Goal: Task Accomplishment & Management: Use online tool/utility

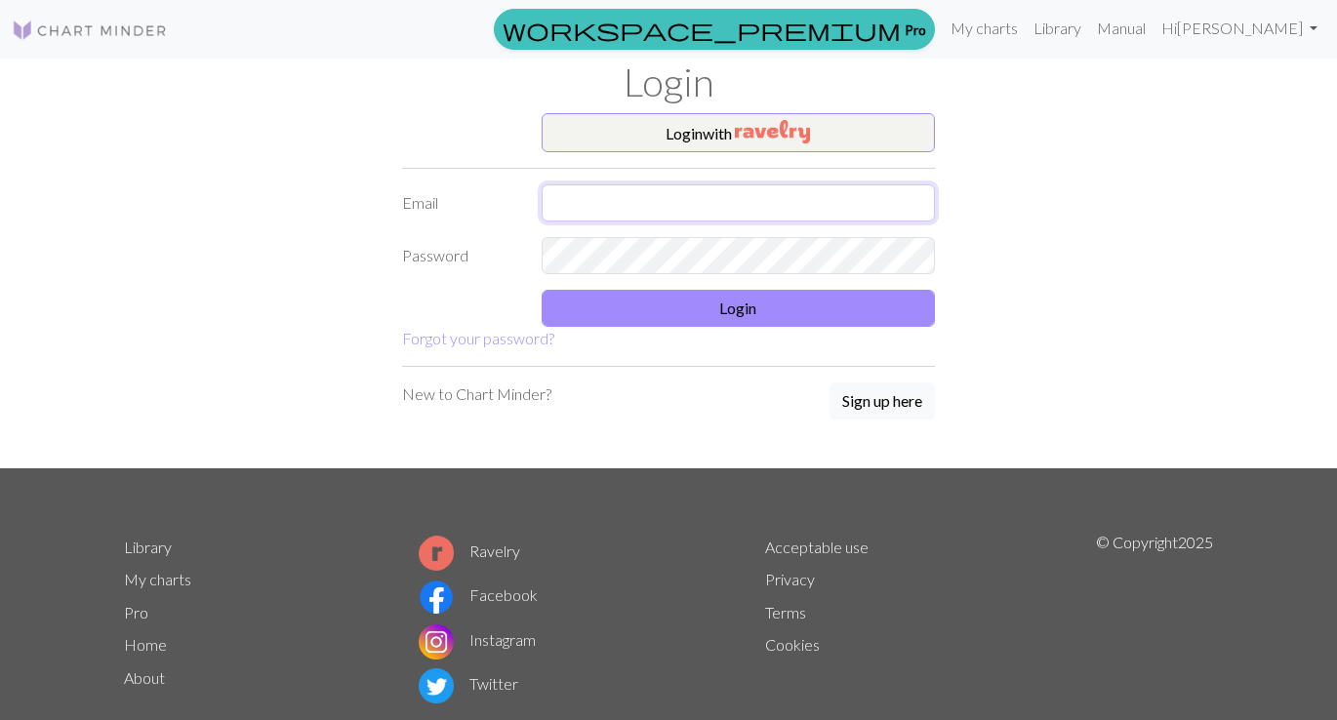
click at [603, 214] on input "text" at bounding box center [739, 203] width 394 height 37
click at [105, 22] on img at bounding box center [90, 30] width 156 height 23
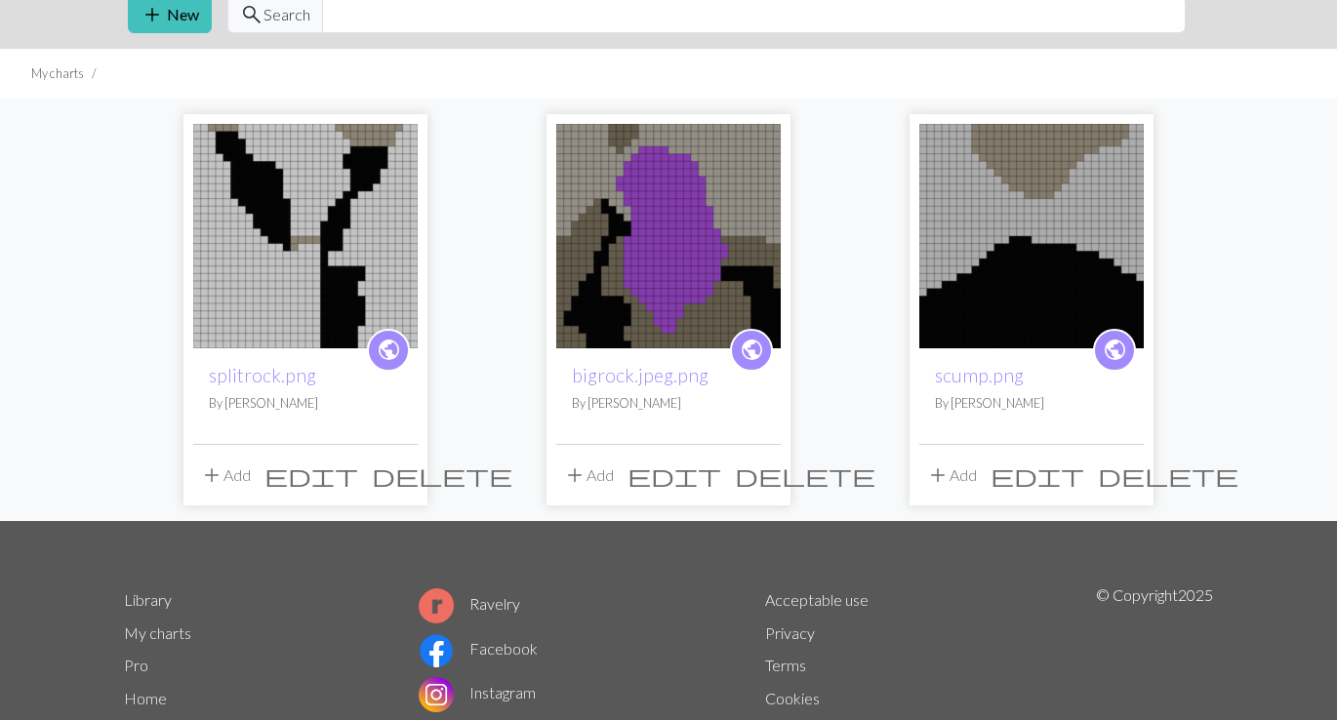
scroll to position [81, 0]
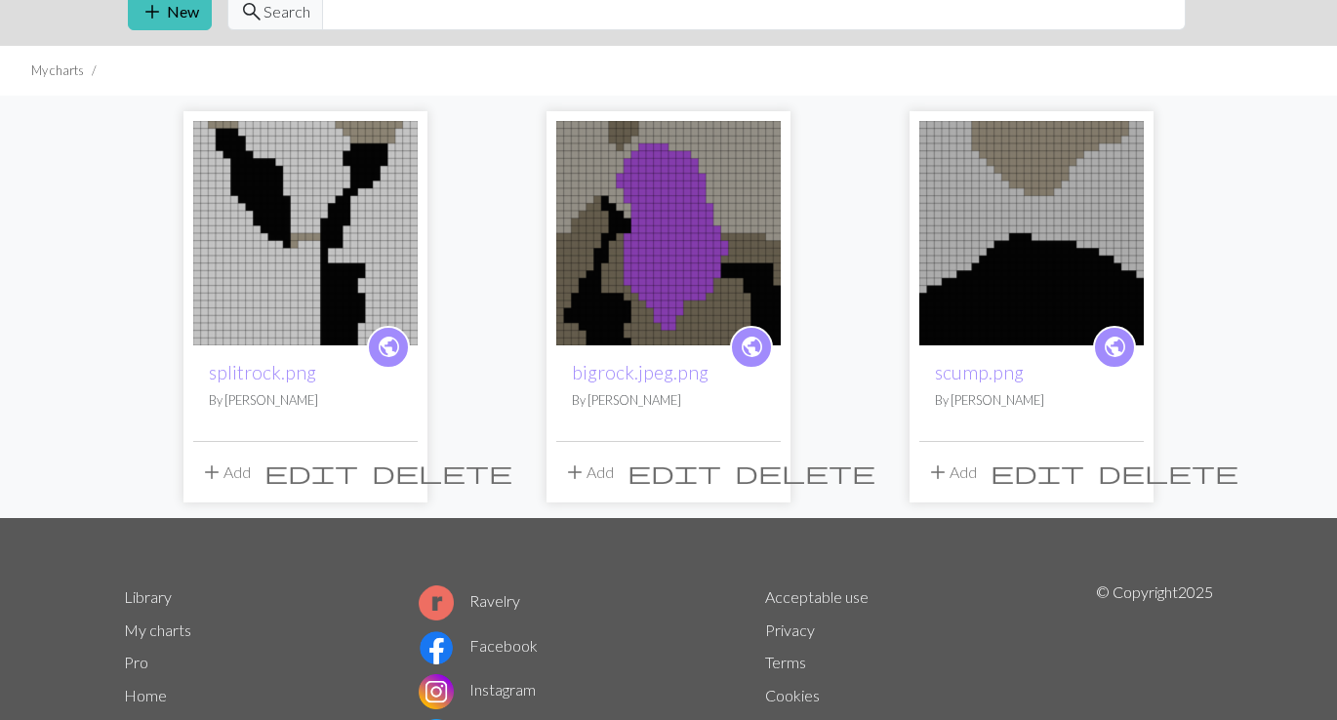
click at [350, 204] on img at bounding box center [305, 233] width 225 height 225
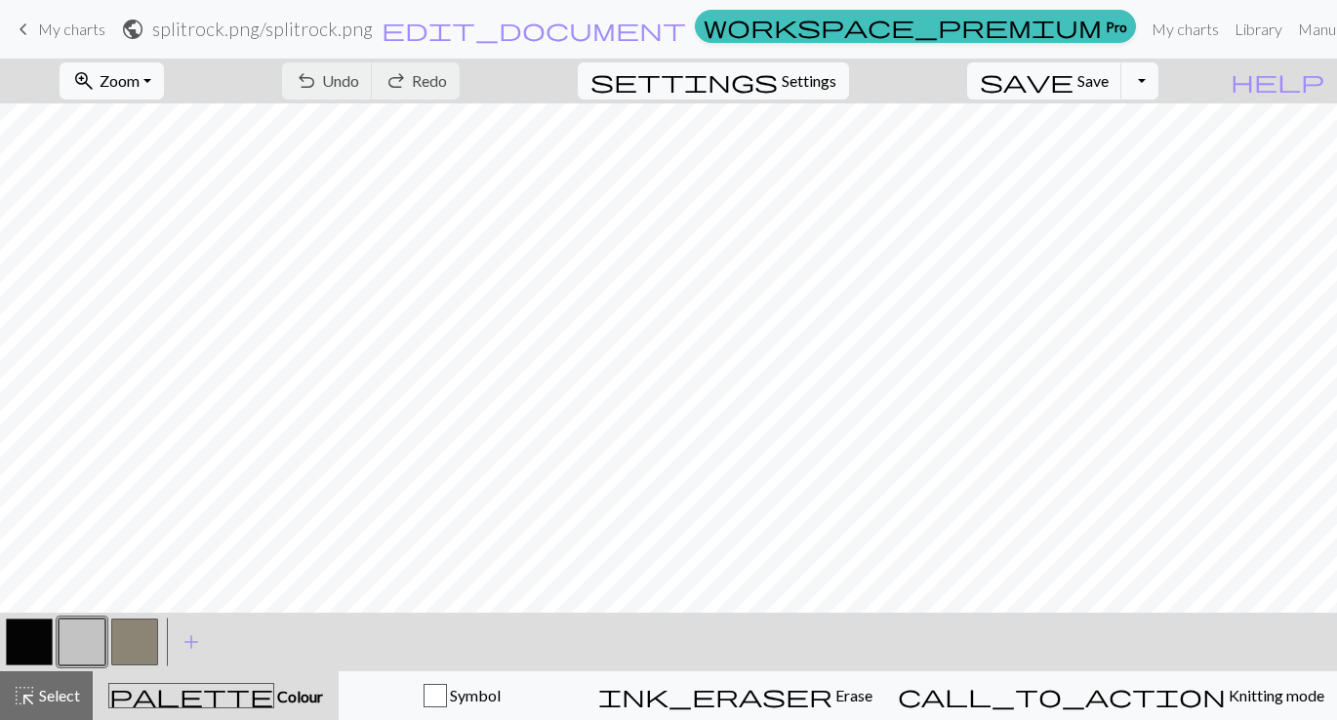
click at [30, 19] on span "keyboard_arrow_left" at bounding box center [23, 29] width 23 height 27
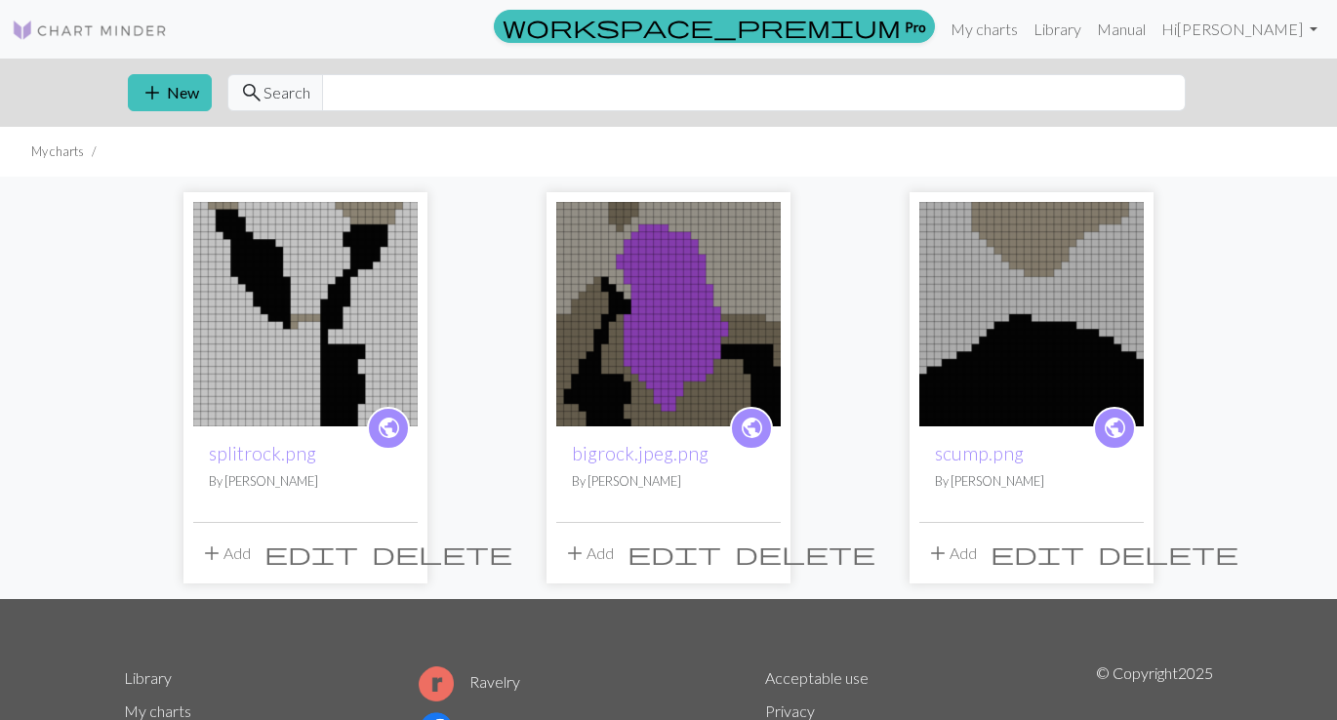
click at [757, 254] on img at bounding box center [668, 314] width 225 height 225
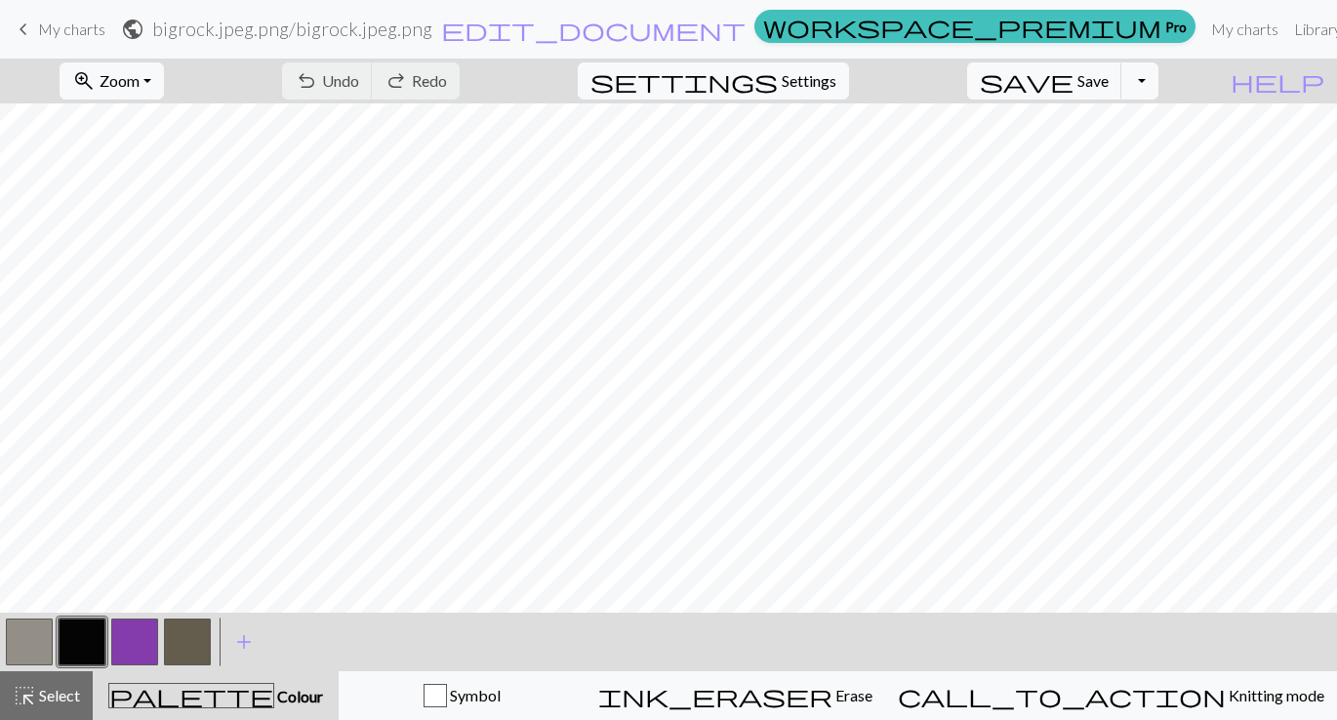
scroll to position [29, 0]
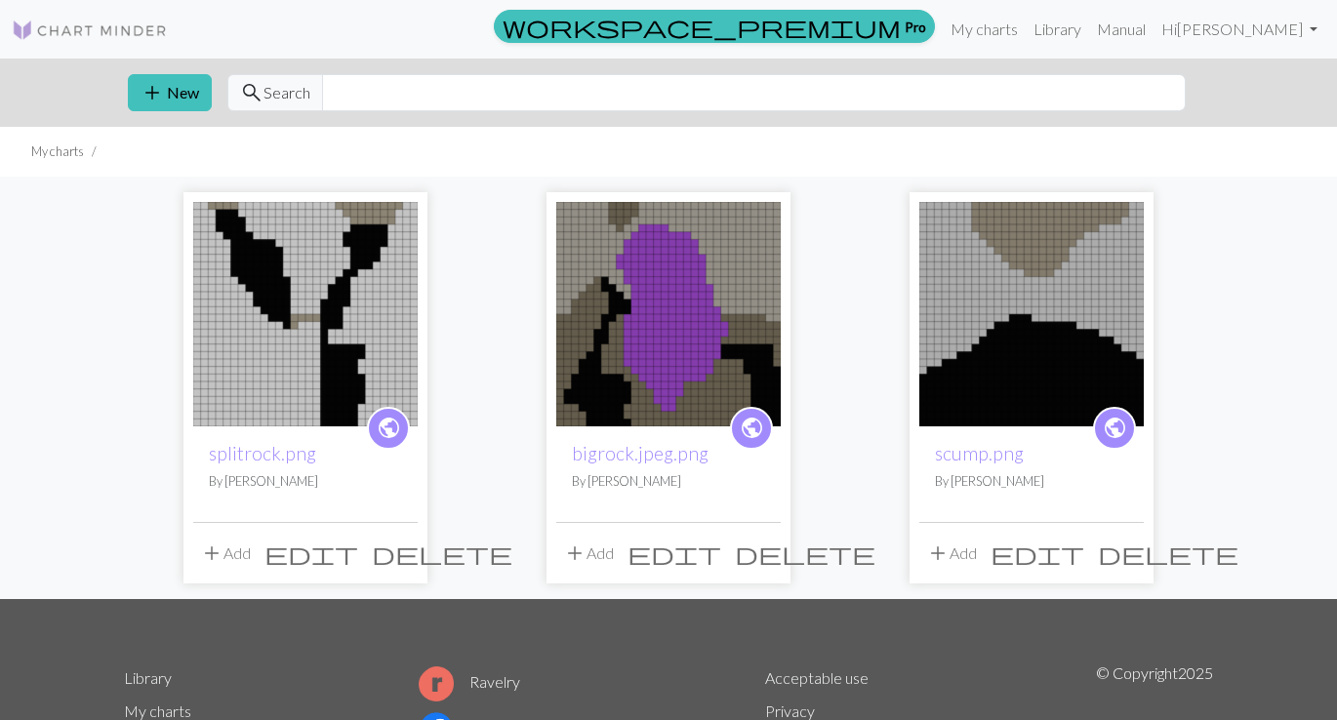
click at [1007, 383] on img at bounding box center [1032, 314] width 225 height 225
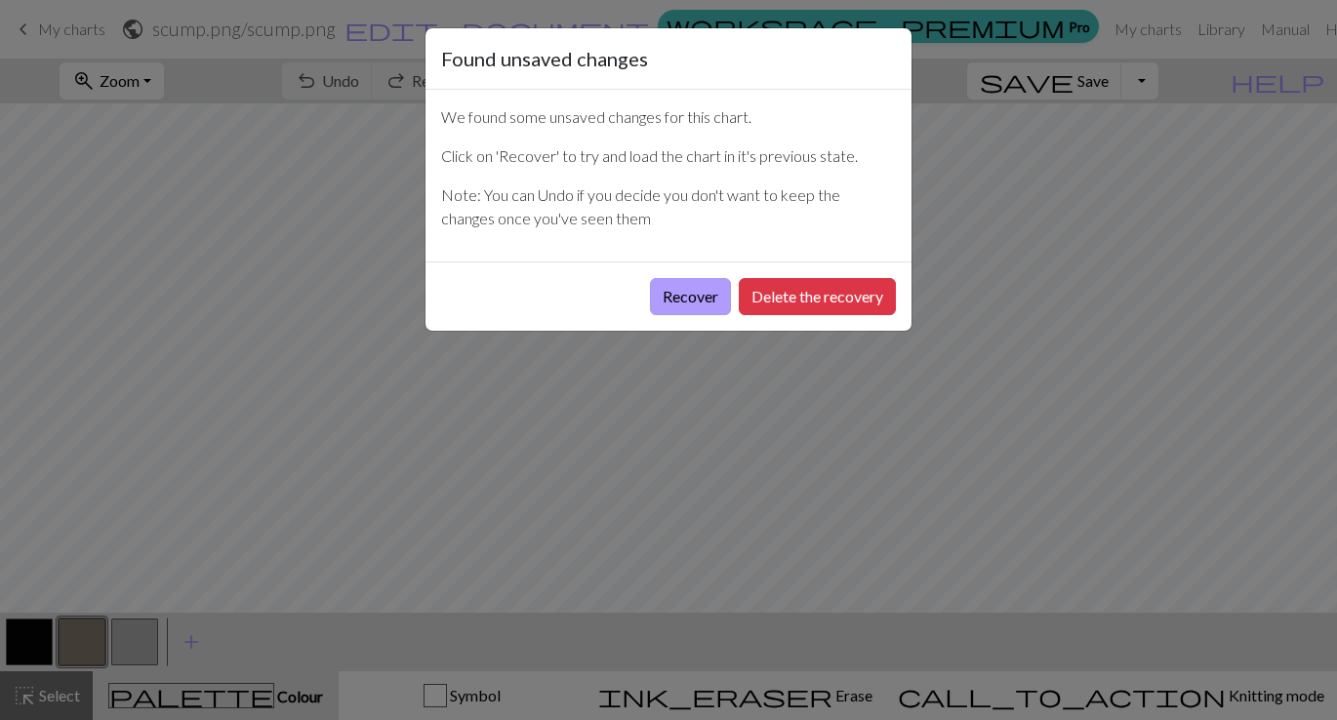
click at [686, 300] on button "Recover" at bounding box center [690, 296] width 81 height 37
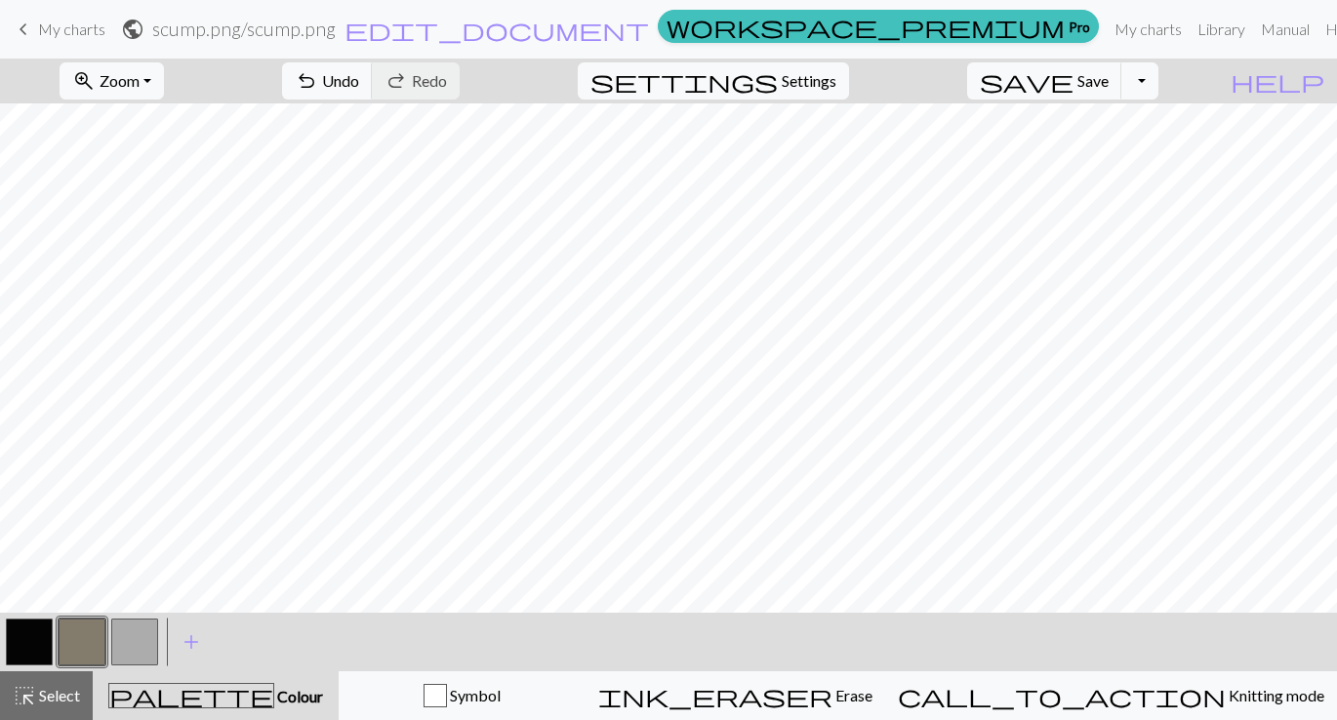
scroll to position [76, 0]
